Goal: Task Accomplishment & Management: Use online tool/utility

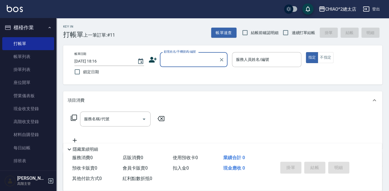
click at [177, 61] on input "顧客姓名/手機號碼/編號" at bounding box center [189, 60] width 54 height 10
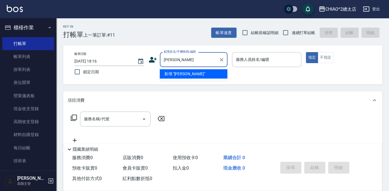
type input "[PERSON_NAME]"
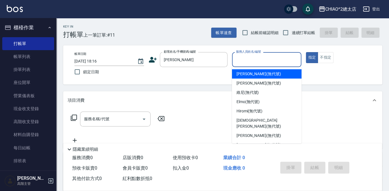
click at [260, 62] on input "服務人員姓名/編號" at bounding box center [266, 60] width 64 height 10
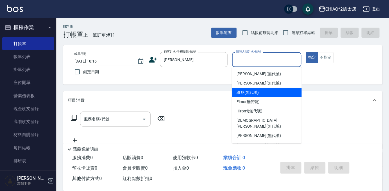
click at [265, 92] on div "維尼 (無代號)" at bounding box center [267, 92] width 70 height 9
type input "維尼(無代號)"
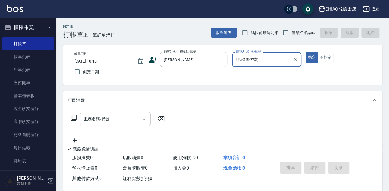
click at [112, 117] on input "服務名稱/代號" at bounding box center [110, 119] width 57 height 10
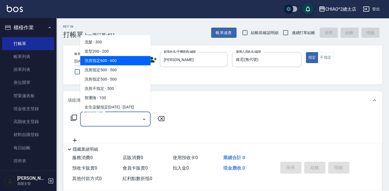
click at [125, 61] on span "洗剪指定600 - 600" at bounding box center [115, 60] width 70 height 9
type input "洗剪指定600(103107)"
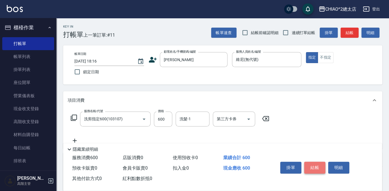
click at [320, 164] on button "結帳" at bounding box center [314, 168] width 21 height 12
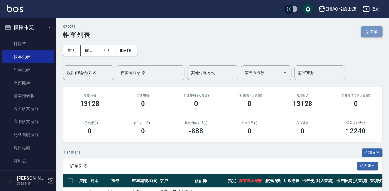
click at [367, 31] on button "新開單" at bounding box center [371, 31] width 21 height 10
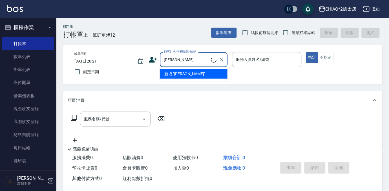
type input "新客人 姓名未設定/[PERSON_NAME]/null"
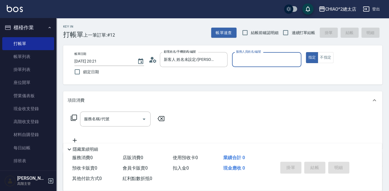
click at [258, 57] on input "服務人員姓名/編號" at bounding box center [266, 60] width 64 height 10
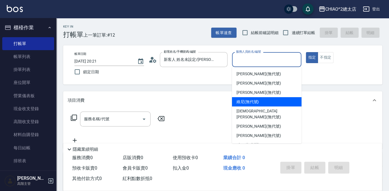
click at [261, 100] on div "維尼 (無代號)" at bounding box center [267, 101] width 70 height 9
type input "維尼(無代號)"
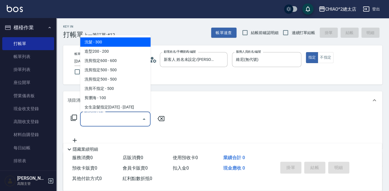
click at [124, 117] on input "服務名稱/代號" at bounding box center [110, 119] width 57 height 10
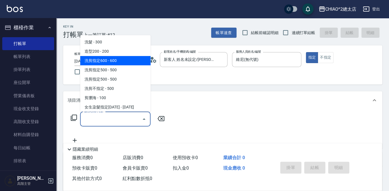
click at [128, 61] on span "洗剪指定600 - 600" at bounding box center [115, 60] width 70 height 9
type input "洗剪指定600(103107)"
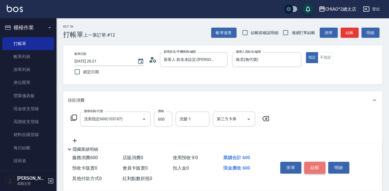
click at [313, 166] on button "結帳" at bounding box center [314, 168] width 21 height 12
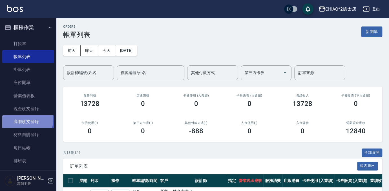
click at [26, 120] on link "高階收支登錄" at bounding box center [28, 121] width 52 height 13
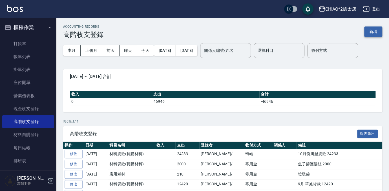
click at [372, 27] on button "新增" at bounding box center [373, 31] width 18 height 10
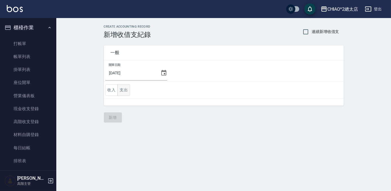
click at [124, 90] on button "支出" at bounding box center [123, 90] width 13 height 12
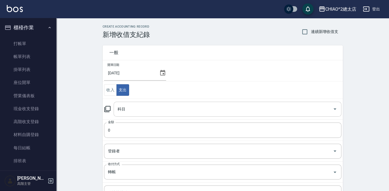
click at [169, 106] on input "科目" at bounding box center [223, 109] width 214 height 10
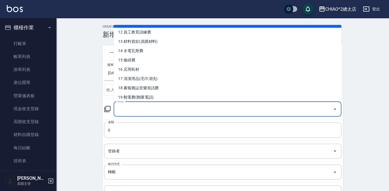
scroll to position [128, 0]
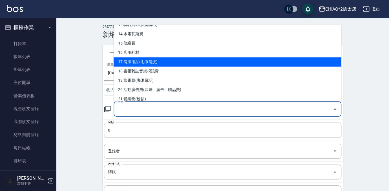
click at [168, 61] on li "17 清潔用品(毛巾清洗)" at bounding box center [227, 61] width 228 height 9
type input "17 清潔用品(毛巾清洗)"
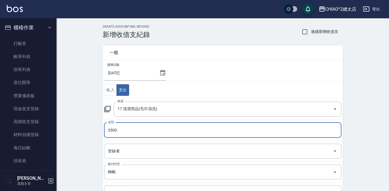
type input "3500"
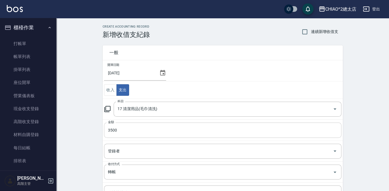
scroll to position [25, 0]
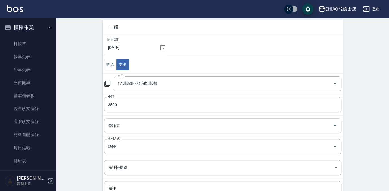
click at [145, 125] on input "登錄者" at bounding box center [218, 126] width 224 height 10
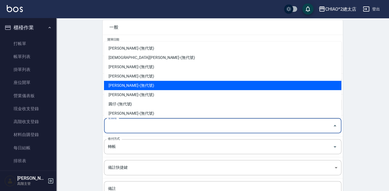
click at [153, 85] on li "[PERSON_NAME]-(無代號)" at bounding box center [222, 85] width 237 height 9
type input "[PERSON_NAME]-(無代號)"
click at [153, 85] on input "17 清潔用品(毛巾清洗)" at bounding box center [219, 84] width 207 height 10
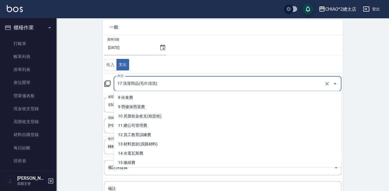
scroll to position [77, 0]
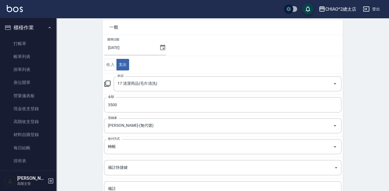
click at [87, 118] on div "CREATE ACCOUNTING RECORD 新增收借支紀錄 連續新增收借支 一般 開單日期 [DATE] 收入 支出 科目 17 清潔用品(毛巾清洗) …" at bounding box center [222, 118] width 332 height 251
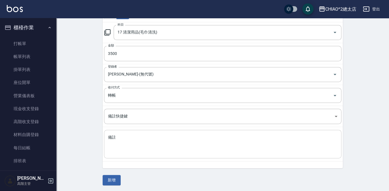
click at [141, 137] on textarea "備註" at bounding box center [222, 144] width 229 height 19
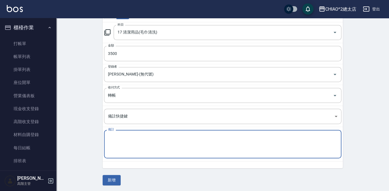
click at [141, 137] on textarea "備註" at bounding box center [222, 144] width 229 height 19
type textarea "10月洗毛巾 3500"
click at [115, 181] on button "新增" at bounding box center [111, 180] width 18 height 10
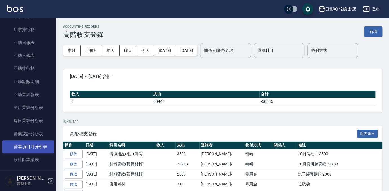
scroll to position [307, 0]
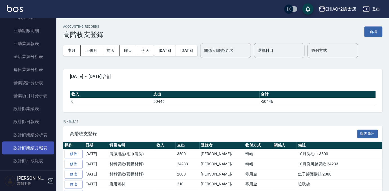
drag, startPoint x: 40, startPoint y: 150, endPoint x: 40, endPoint y: 147, distance: 3.1
click at [40, 150] on link "設計師業績月報表" at bounding box center [28, 147] width 52 height 13
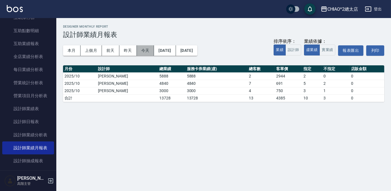
click at [144, 52] on button "今天" at bounding box center [145, 50] width 17 height 10
click at [73, 47] on button "本月" at bounding box center [71, 50] width 17 height 10
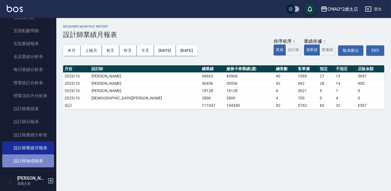
click at [43, 159] on link "設計師抽成報表" at bounding box center [28, 160] width 52 height 13
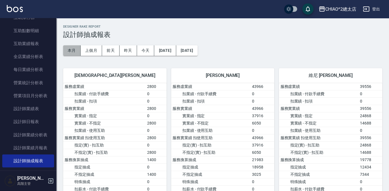
click at [72, 48] on button "本月" at bounding box center [71, 50] width 17 height 10
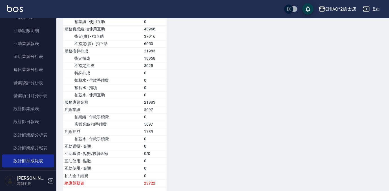
scroll to position [368, 0]
